Goal: Check status: Check status

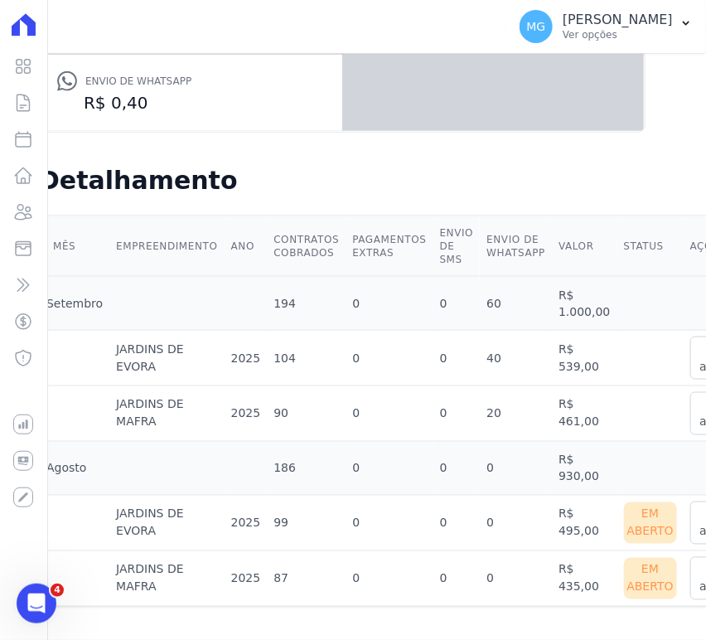
scroll to position [455, 70]
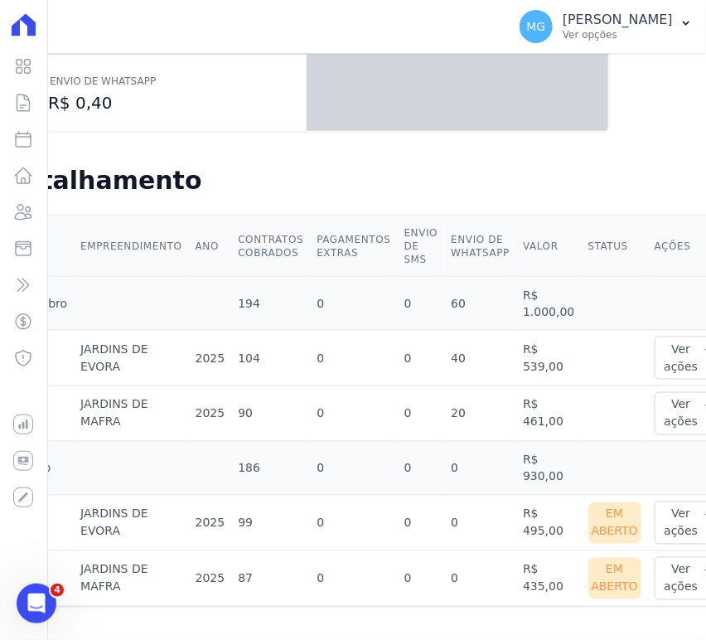
drag, startPoint x: 427, startPoint y: 356, endPoint x: 482, endPoint y: 353, distance: 54.8
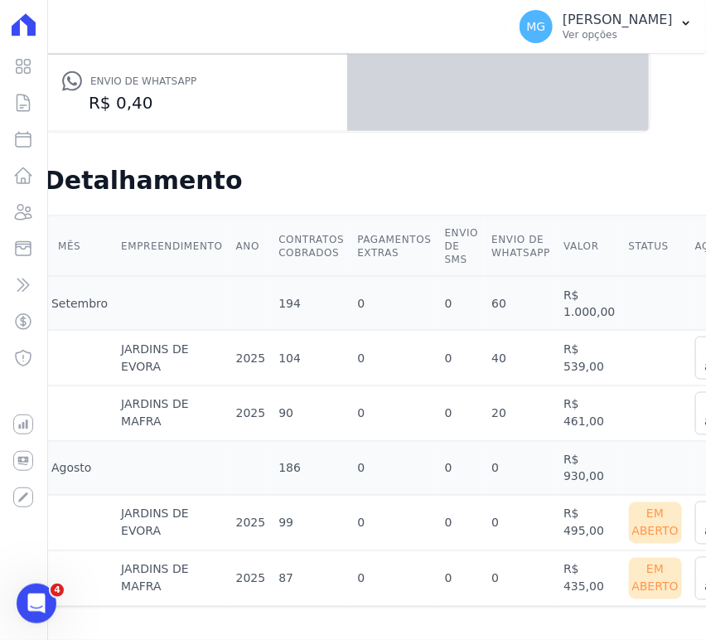
drag, startPoint x: 438, startPoint y: 389, endPoint x: 394, endPoint y: 389, distance: 43.9
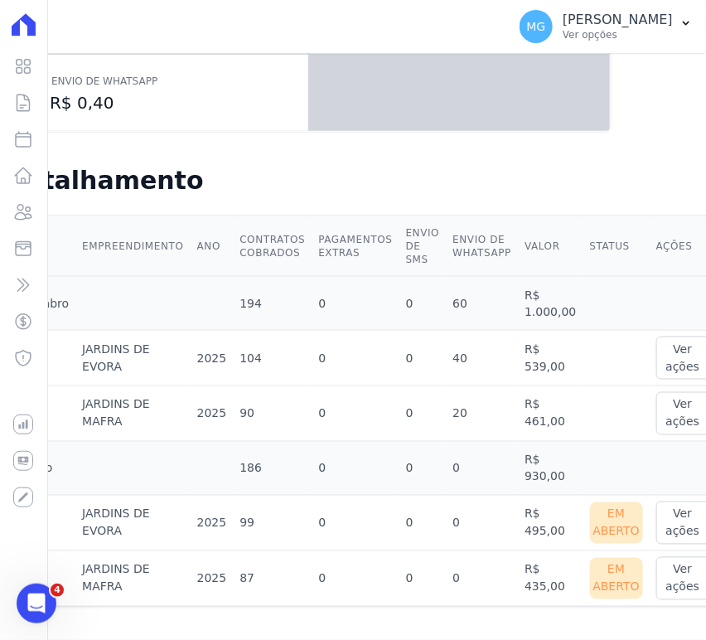
drag, startPoint x: 409, startPoint y: 396, endPoint x: 452, endPoint y: 399, distance: 43.2
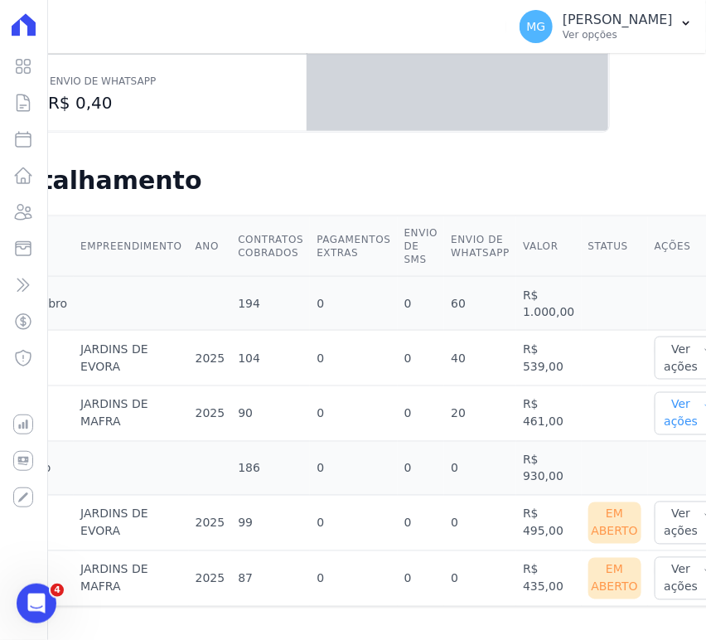
click at [655, 392] on button "Ver ações" at bounding box center [689, 413] width 69 height 43
click at [661, 438] on link "Ver detalhes" at bounding box center [697, 446] width 73 height 17
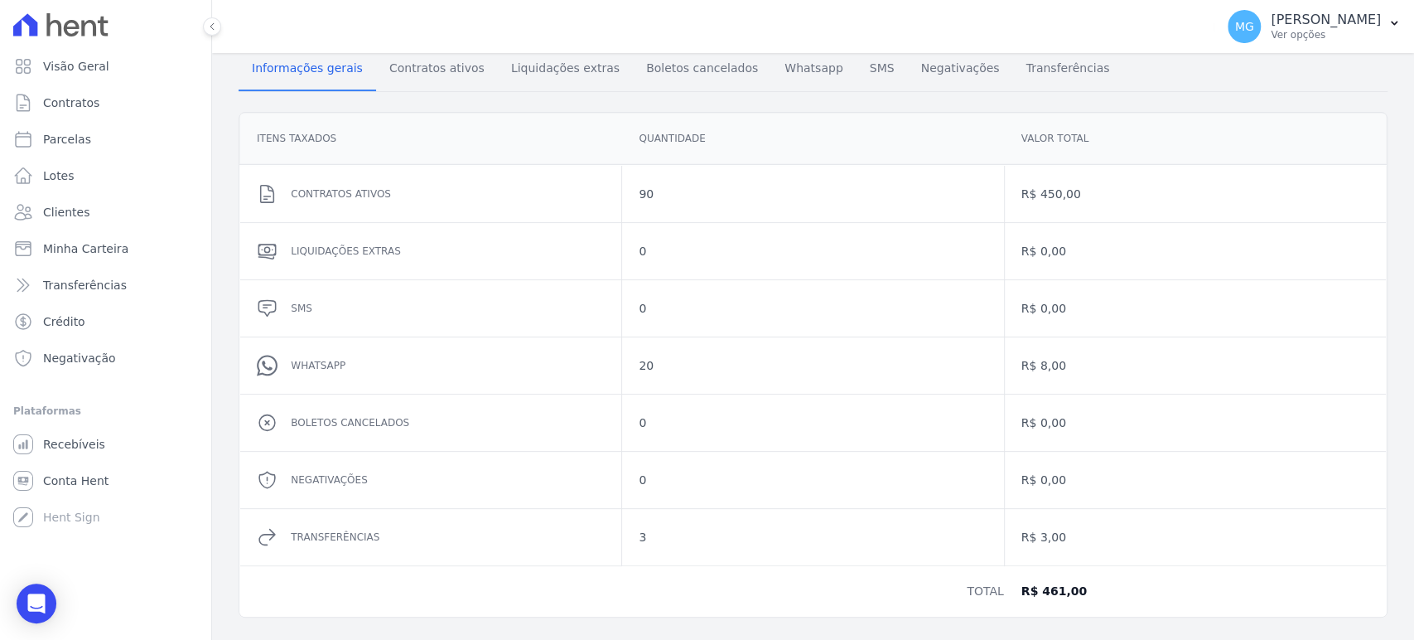
scroll to position [197, 0]
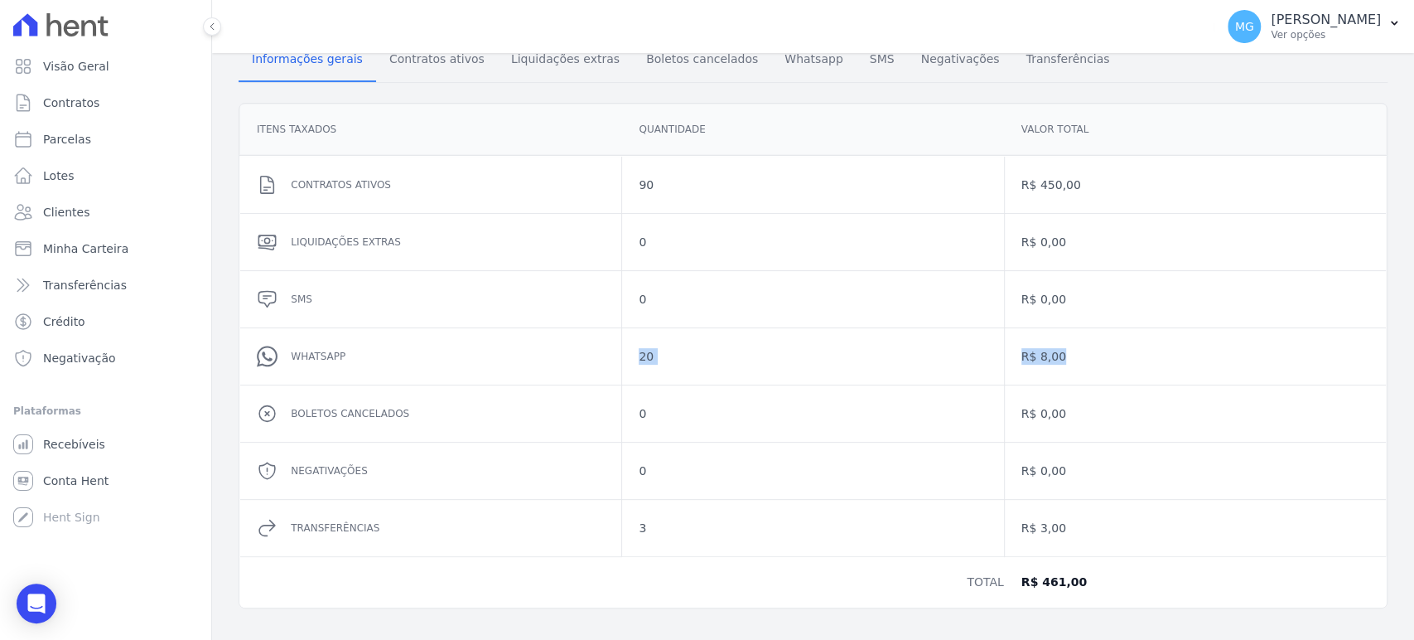
drag, startPoint x: 416, startPoint y: 349, endPoint x: 1091, endPoint y: 359, distance: 675.3
click at [705, 359] on dl "Contratos ativos 90 R$ 450,00 Liquidações extras 0 R$ 0,00 SMS 0 R$ 0,00 Whatsa…" at bounding box center [813, 356] width 1146 height 399
click at [705, 359] on dd "R$ 8,00" at bounding box center [1196, 356] width 348 height 17
drag, startPoint x: 1080, startPoint y: 179, endPoint x: 373, endPoint y: 191, distance: 706.8
click at [364, 187] on dl "Contratos ativos 90 R$ 450,00 Liquidações extras 0 R$ 0,00 SMS 0 R$ 0,00 Whatsa…" at bounding box center [813, 356] width 1146 height 399
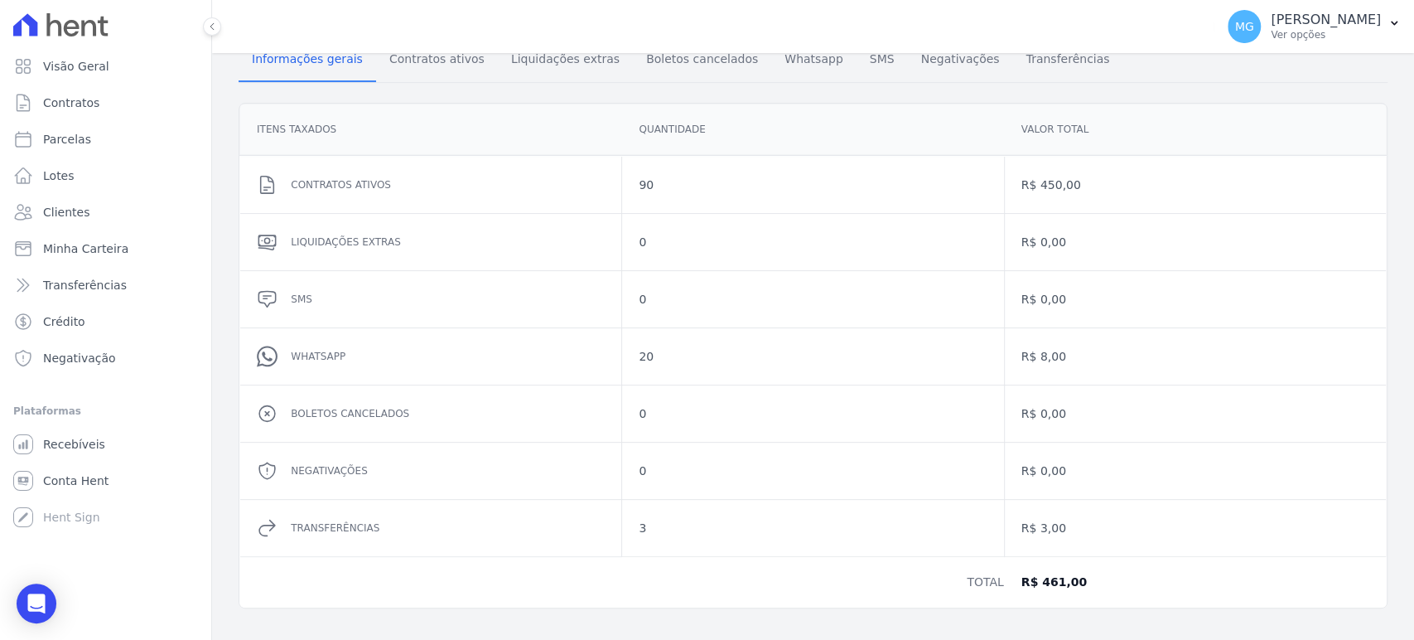
click at [705, 349] on dd "20" at bounding box center [813, 356] width 348 height 17
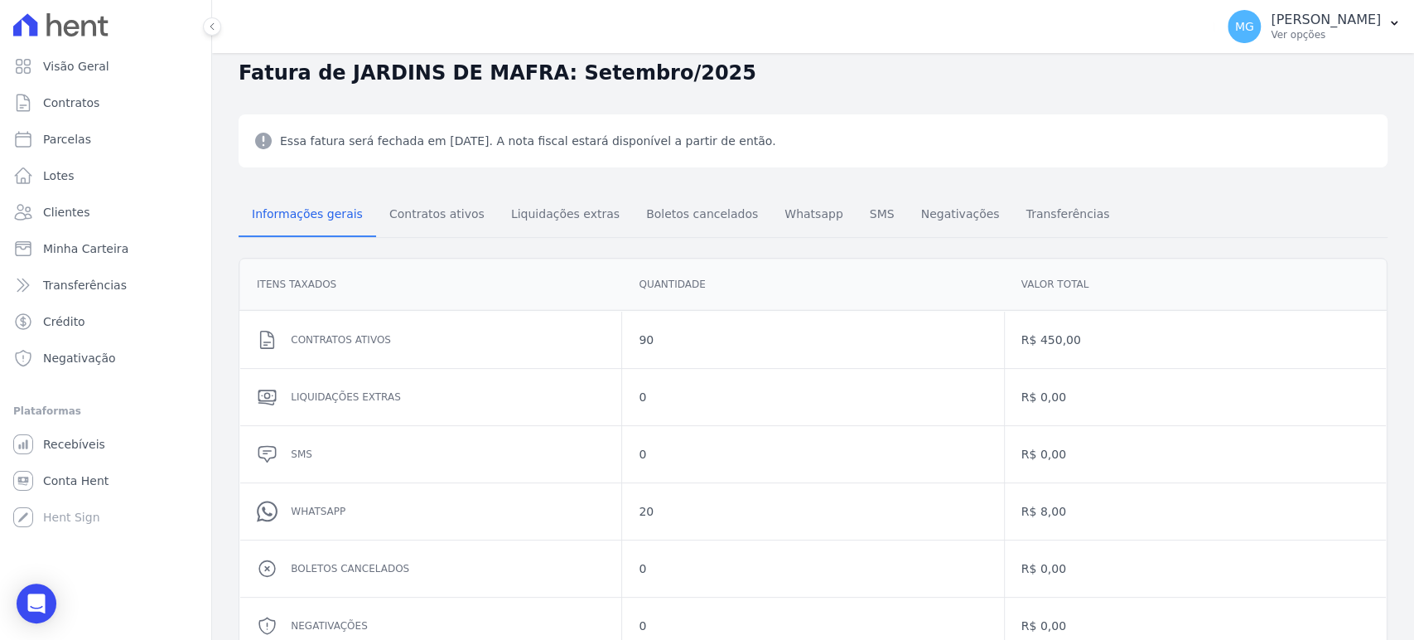
scroll to position [13, 0]
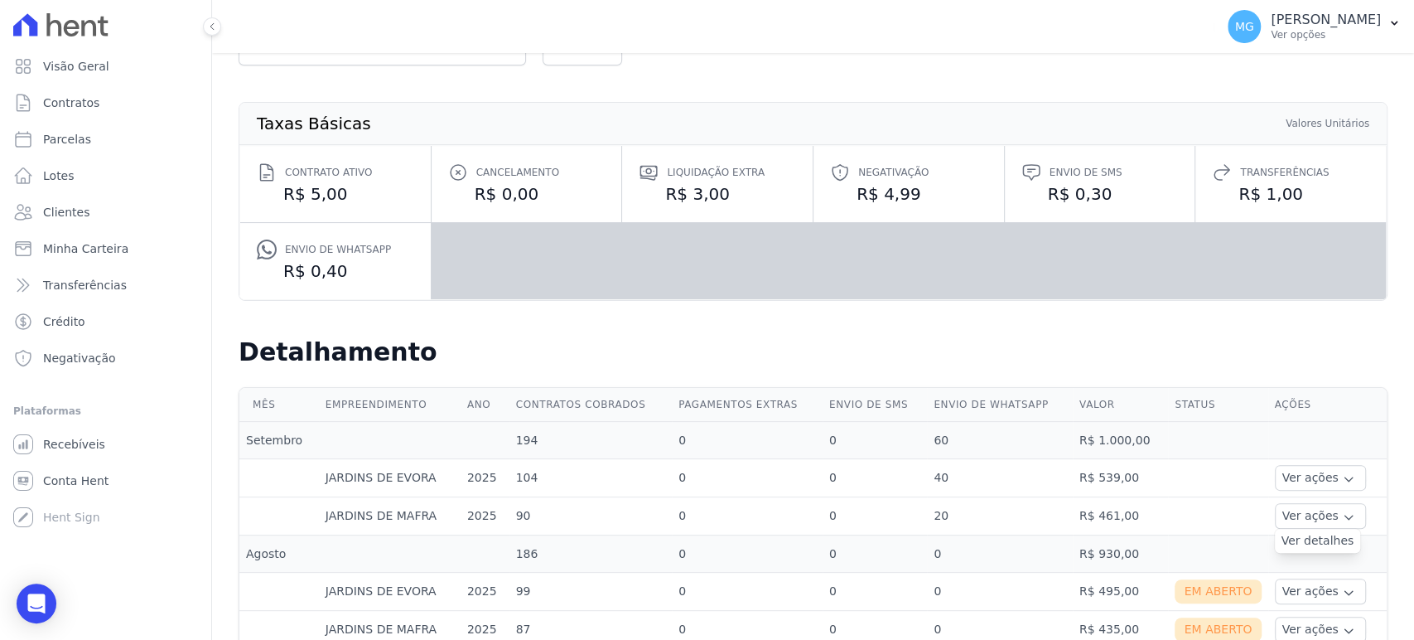
scroll to position [164, 0]
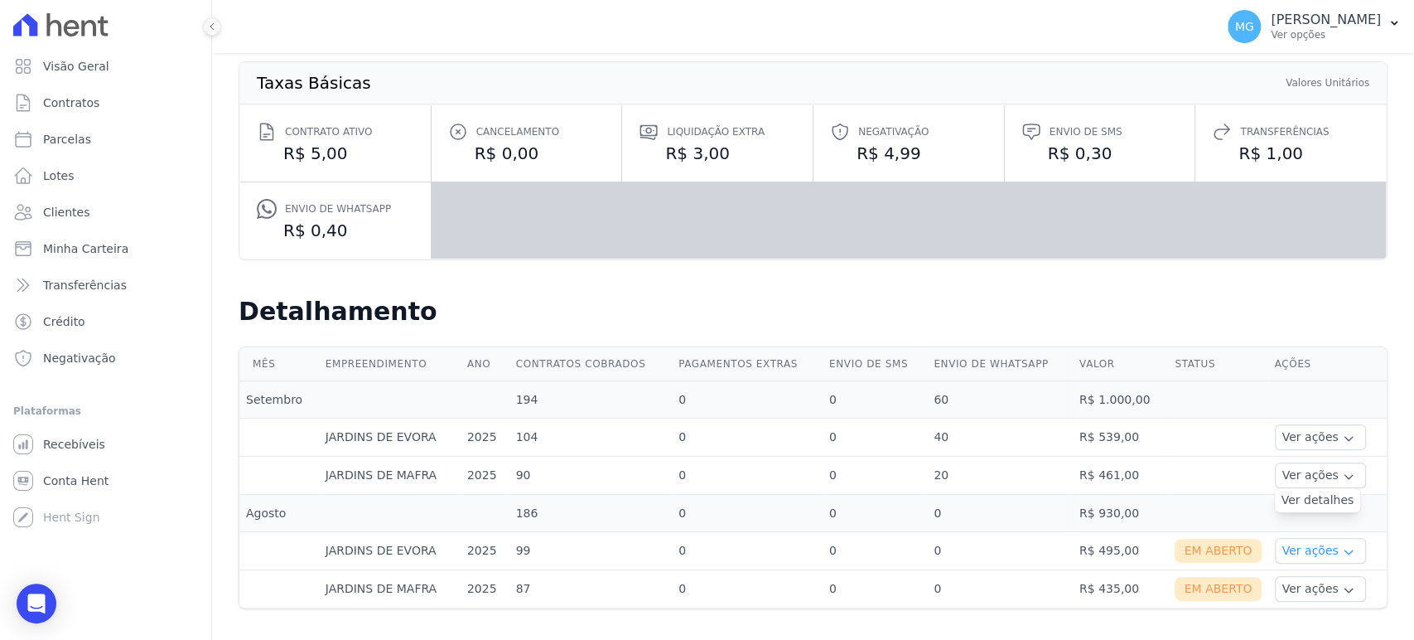
click at [705, 554] on button "Ver ações" at bounding box center [1320, 551] width 91 height 26
click at [705, 575] on link "Ver detalhes" at bounding box center [1343, 575] width 123 height 17
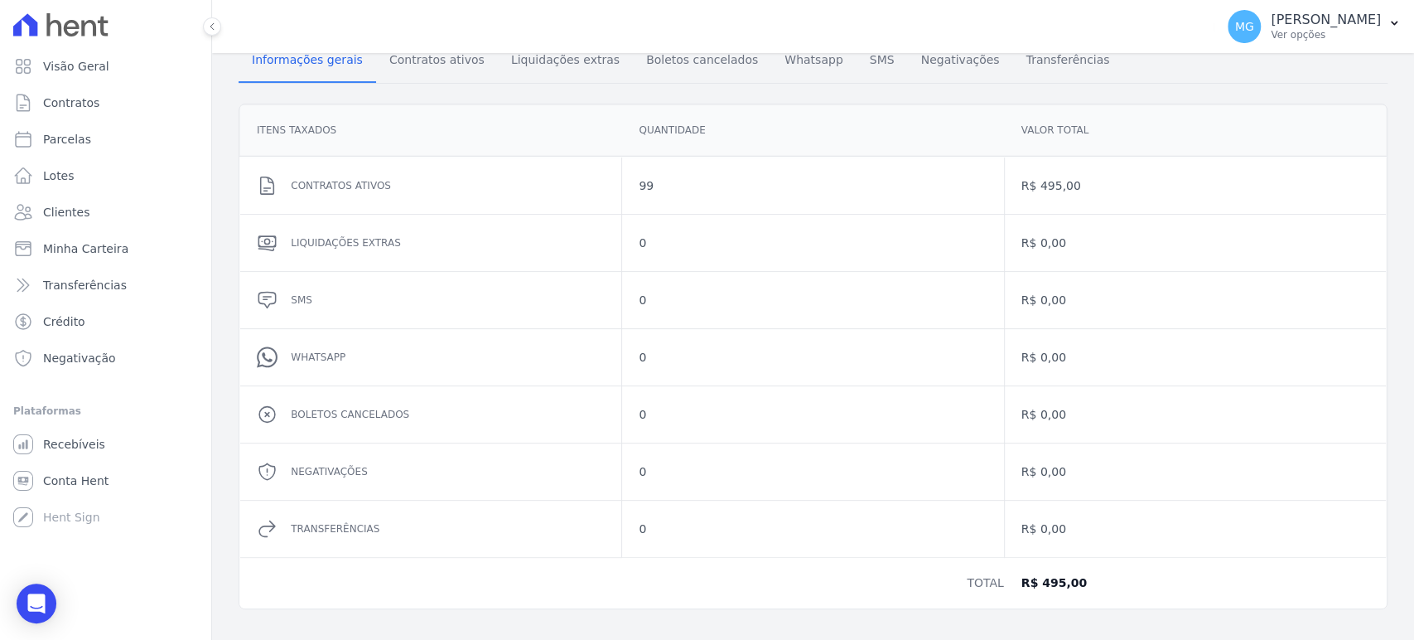
scroll to position [215, 0]
